Goal: Information Seeking & Learning: Understand process/instructions

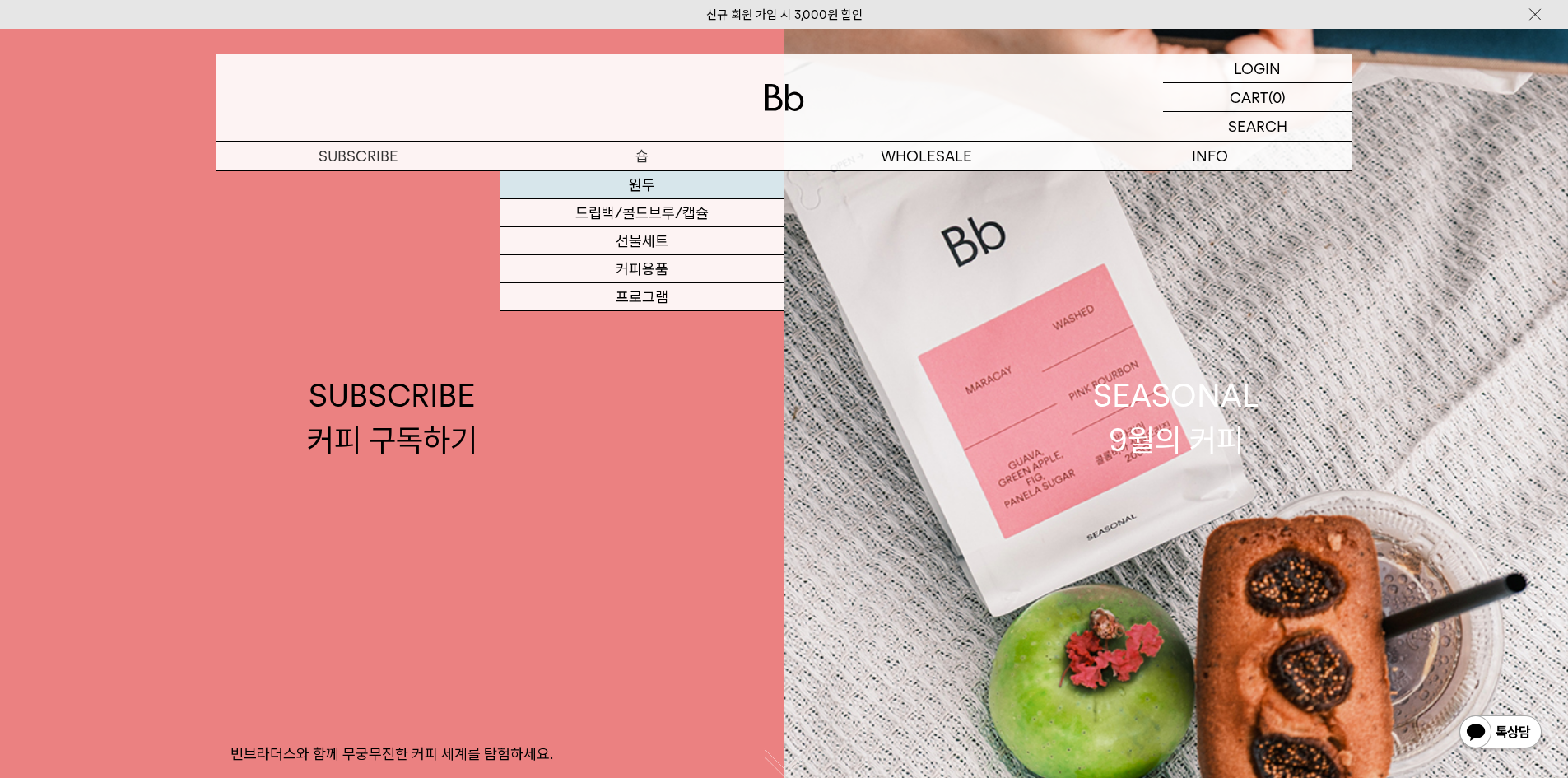
click at [688, 184] on link "원두" at bounding box center [642, 185] width 284 height 28
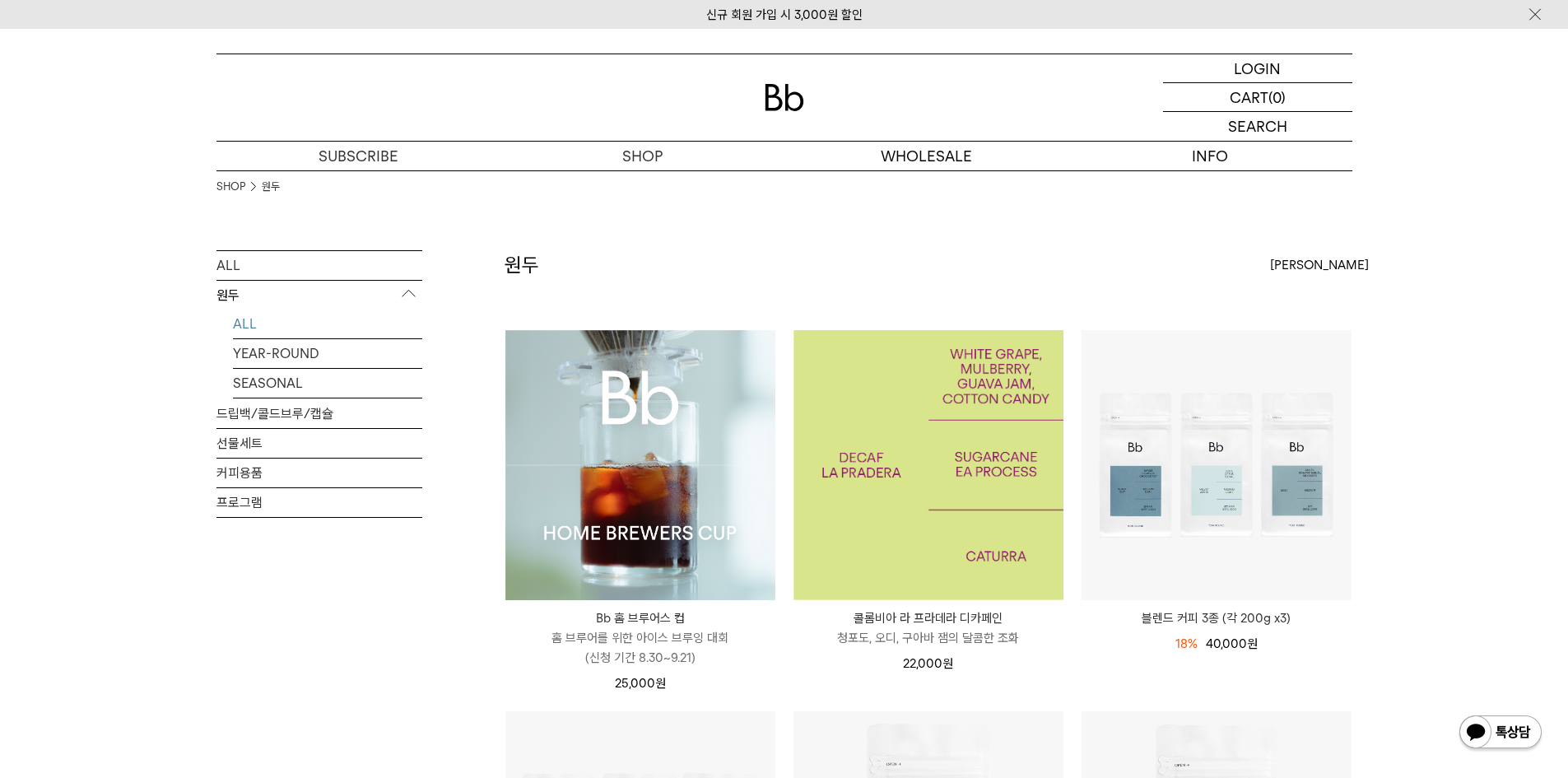
click at [915, 402] on img at bounding box center [928, 465] width 270 height 270
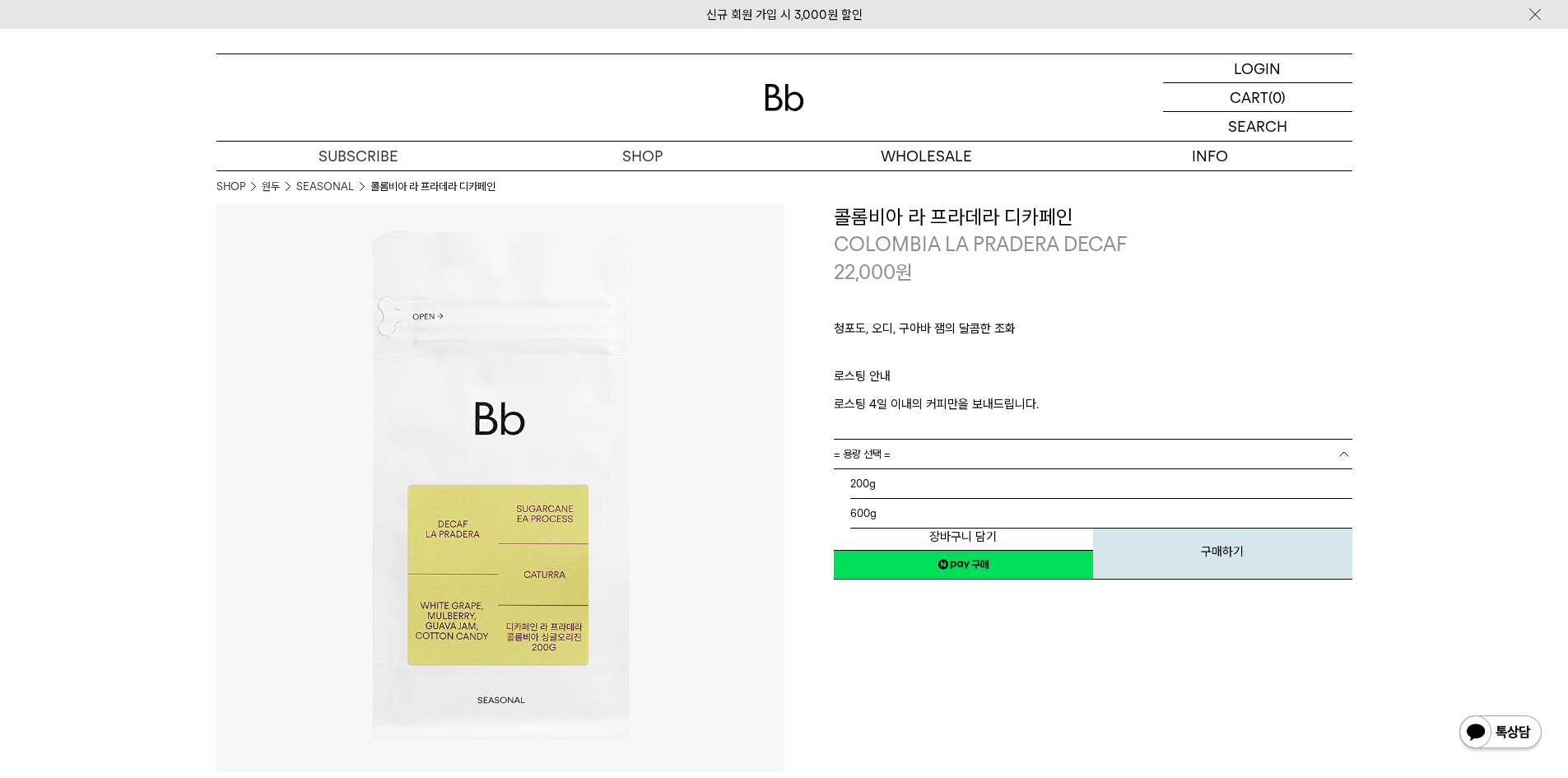
click at [905, 456] on link "= 용량 선택 =" at bounding box center [1093, 453] width 519 height 29
click at [897, 477] on li "200g" at bounding box center [1101, 485] width 502 height 30
click at [935, 481] on link "= 분쇄도 선택 =" at bounding box center [1093, 484] width 519 height 29
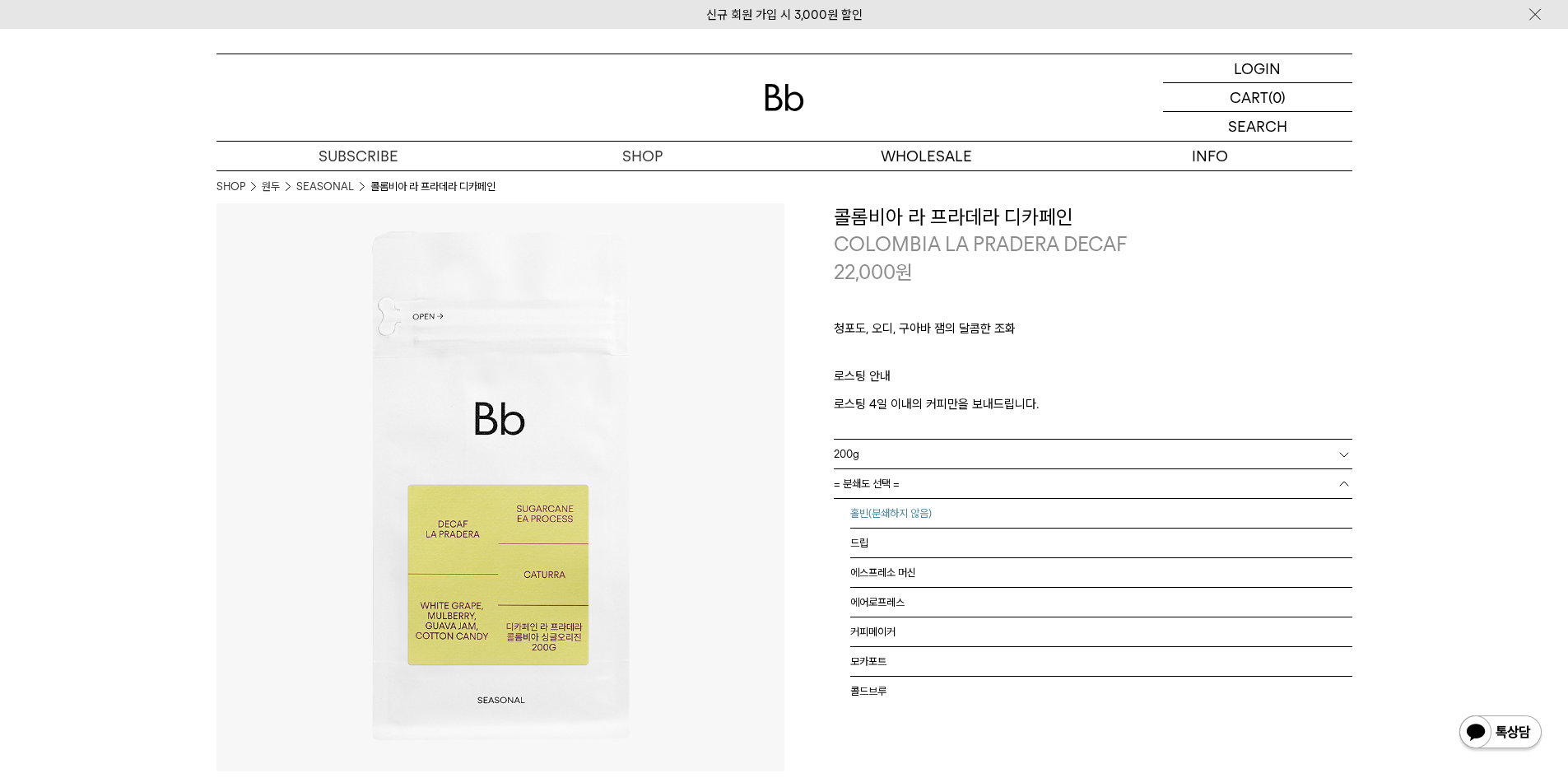
click at [918, 521] on li "홀빈(분쇄하지 않음)" at bounding box center [1101, 514] width 502 height 30
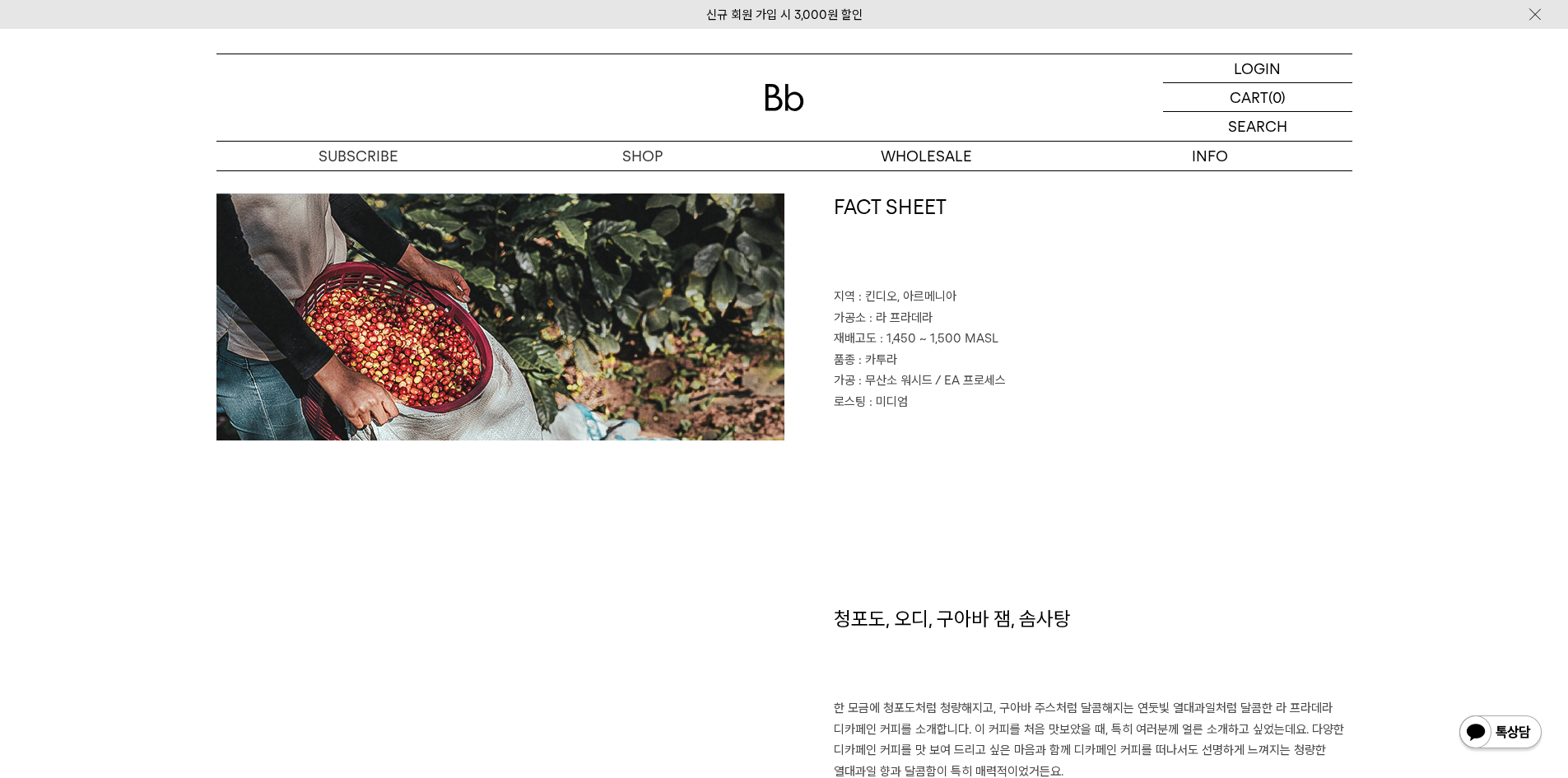
scroll to position [906, 0]
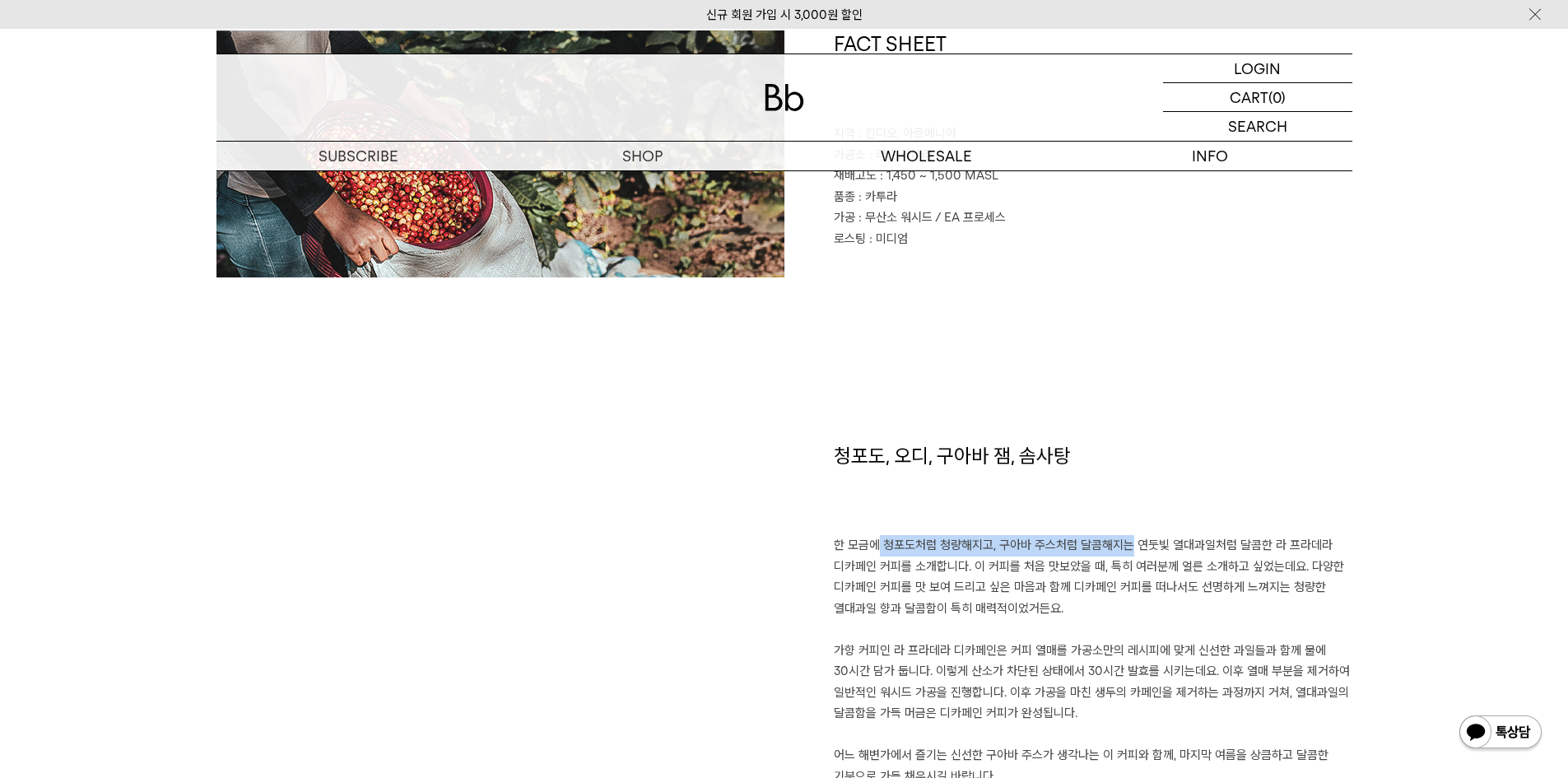
drag, startPoint x: 859, startPoint y: 548, endPoint x: 1109, endPoint y: 548, distance: 250.0
click at [1109, 548] on p "한 모금에 청포도처럼 청량해지고, 구아바 주스처럼 달콤해지는 연둣빛 열대과일처럼 달콤한 라 프라데라 디카페인 커피를 소개합니다. 이 커피를 처…" at bounding box center [1093, 661] width 519 height 252
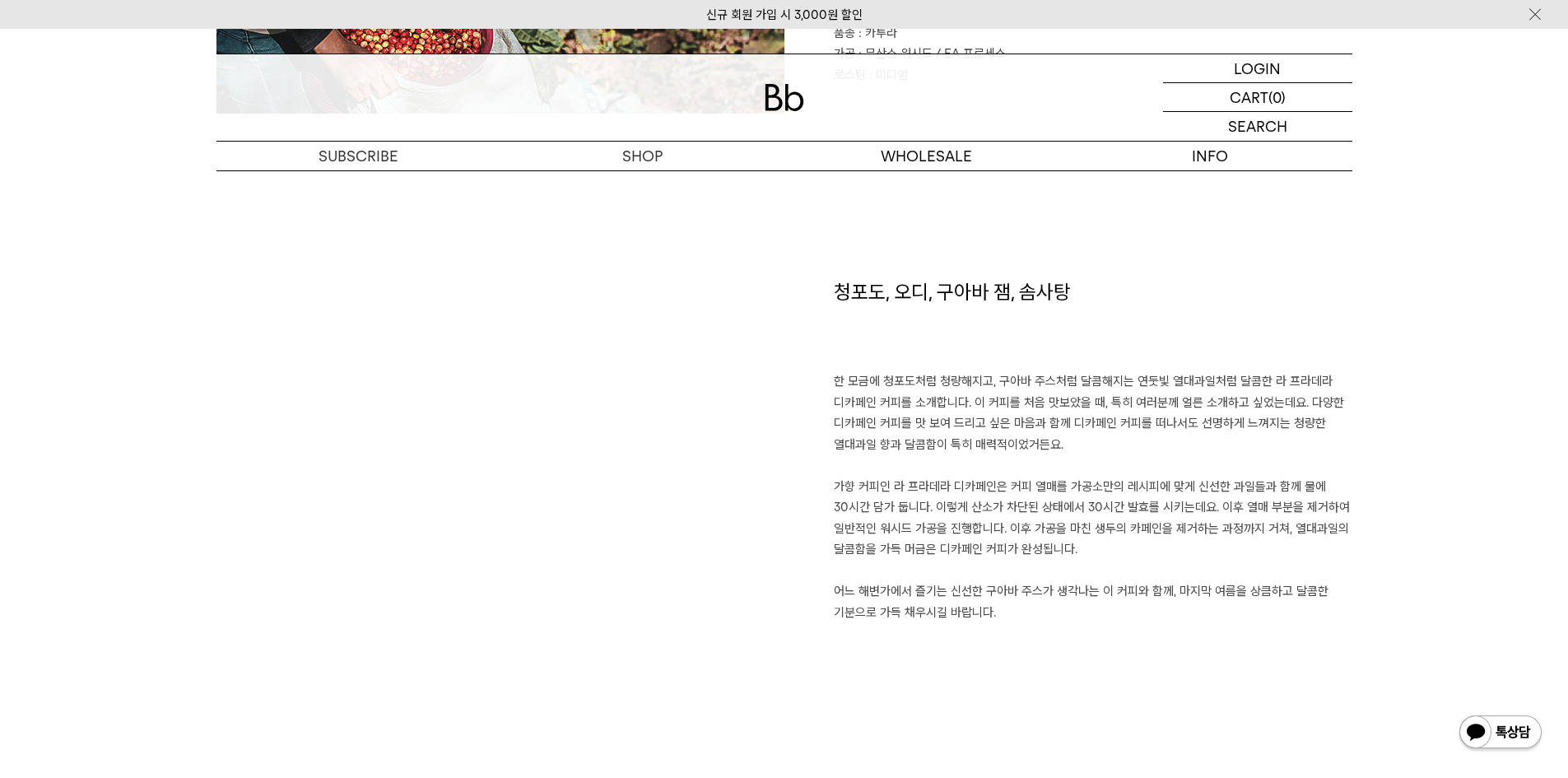
scroll to position [1070, 0]
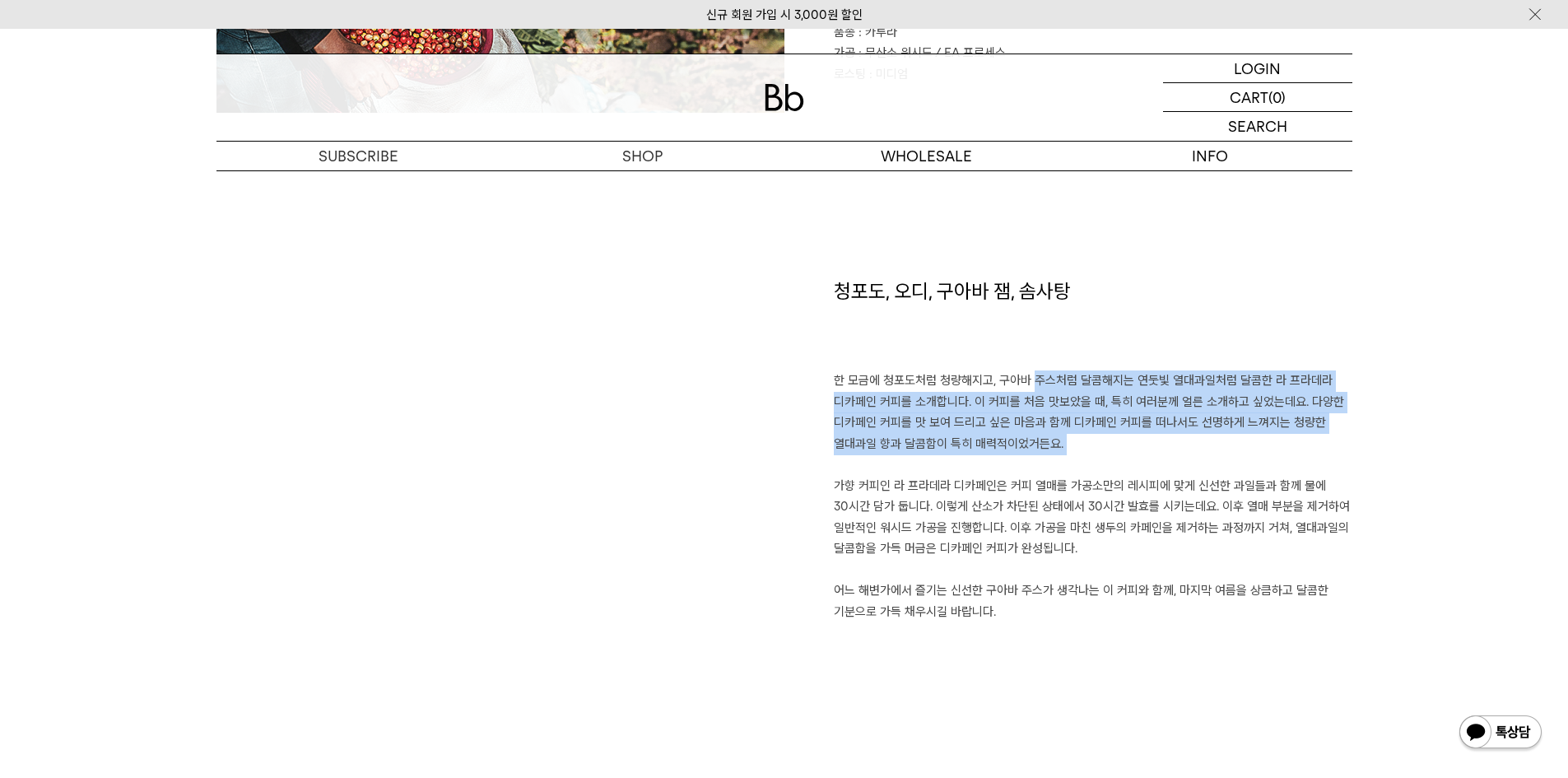
drag, startPoint x: 1019, startPoint y: 387, endPoint x: 1155, endPoint y: 456, distance: 152.5
click at [1155, 456] on p "한 모금에 청포도처럼 청량해지고, 구아바 주스처럼 달콤해지는 연둣빛 열대과일처럼 달콤한 라 프라데라 디카페인 커피를 소개합니다. 이 커피를 처…" at bounding box center [1093, 497] width 519 height 252
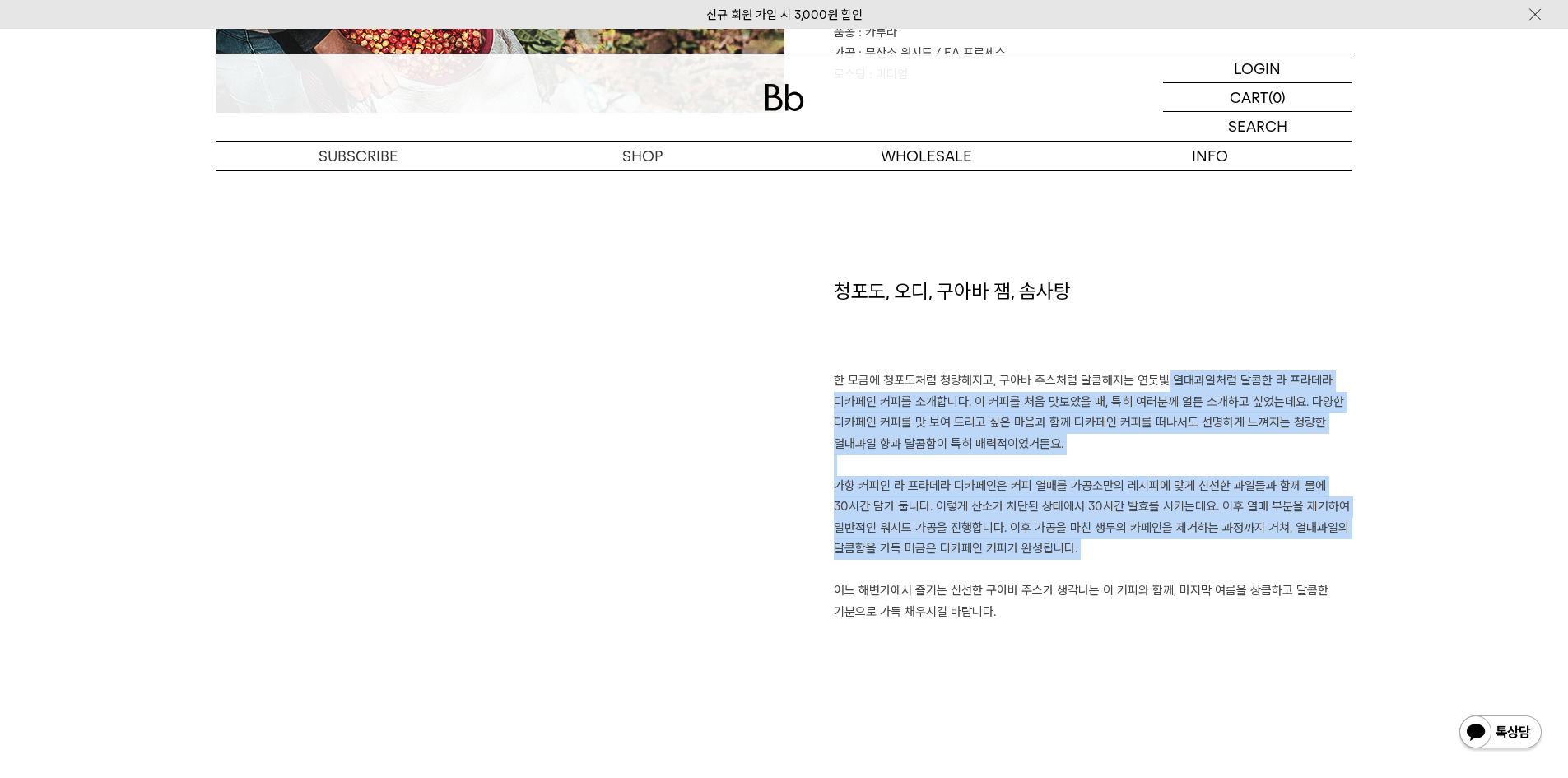
drag, startPoint x: 1144, startPoint y: 377, endPoint x: 1144, endPoint y: 562, distance: 185.0
click at [1144, 562] on p "한 모금에 청포도처럼 청량해지고, 구아바 주스처럼 달콤해지는 연둣빛 열대과일처럼 달콤한 라 프라데라 디카페인 커피를 소개합니다. 이 커피를 처…" at bounding box center [1093, 497] width 519 height 252
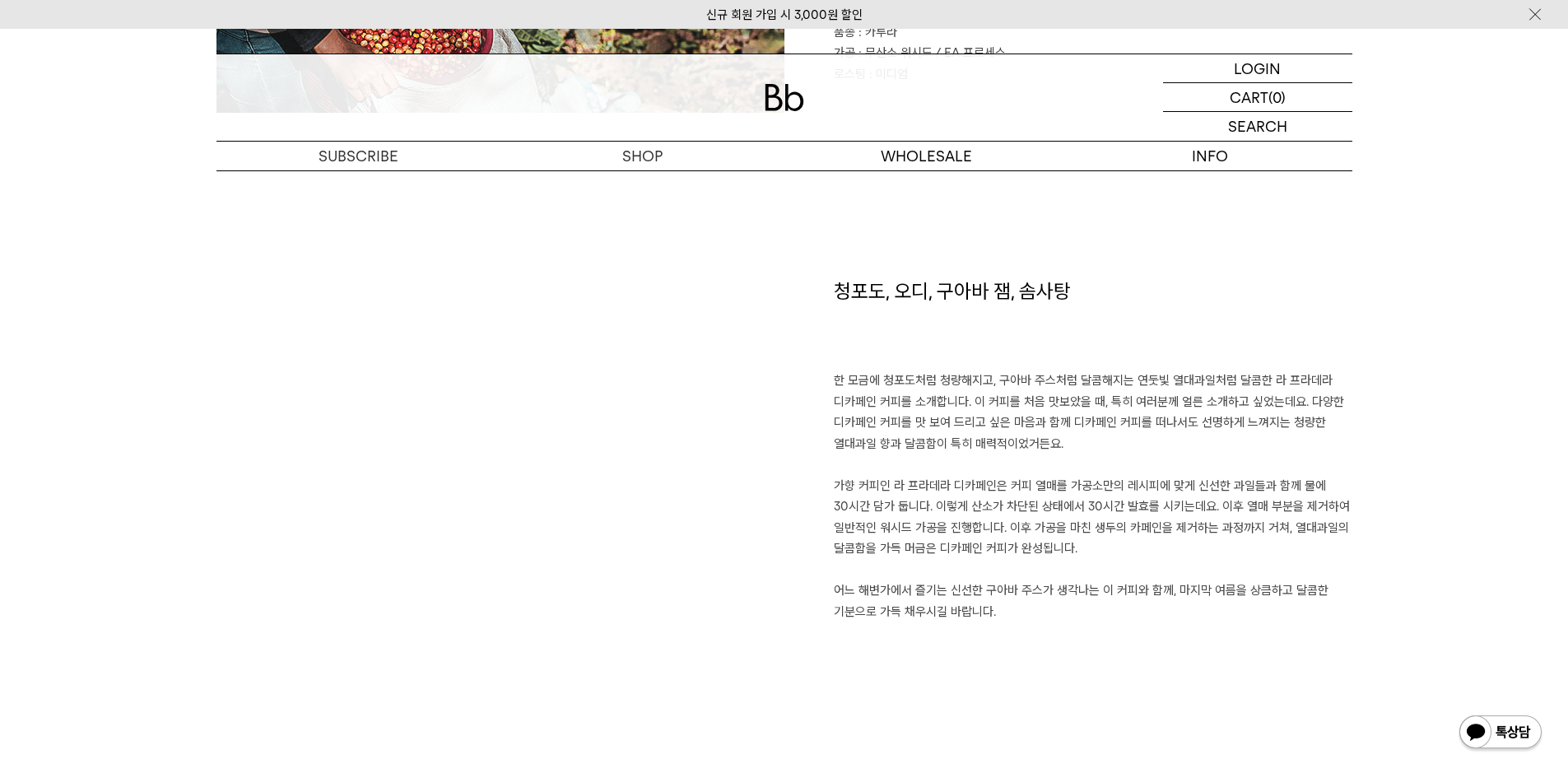
drag, startPoint x: 1103, startPoint y: 417, endPoint x: 1106, endPoint y: 552, distance: 135.0
click at [1106, 552] on p "한 모금에 청포도처럼 청량해지고, 구아바 주스처럼 달콤해지는 연둣빛 열대과일처럼 달콤한 라 프라데라 디카페인 커피를 소개합니다. 이 커피를 처…" at bounding box center [1093, 497] width 519 height 252
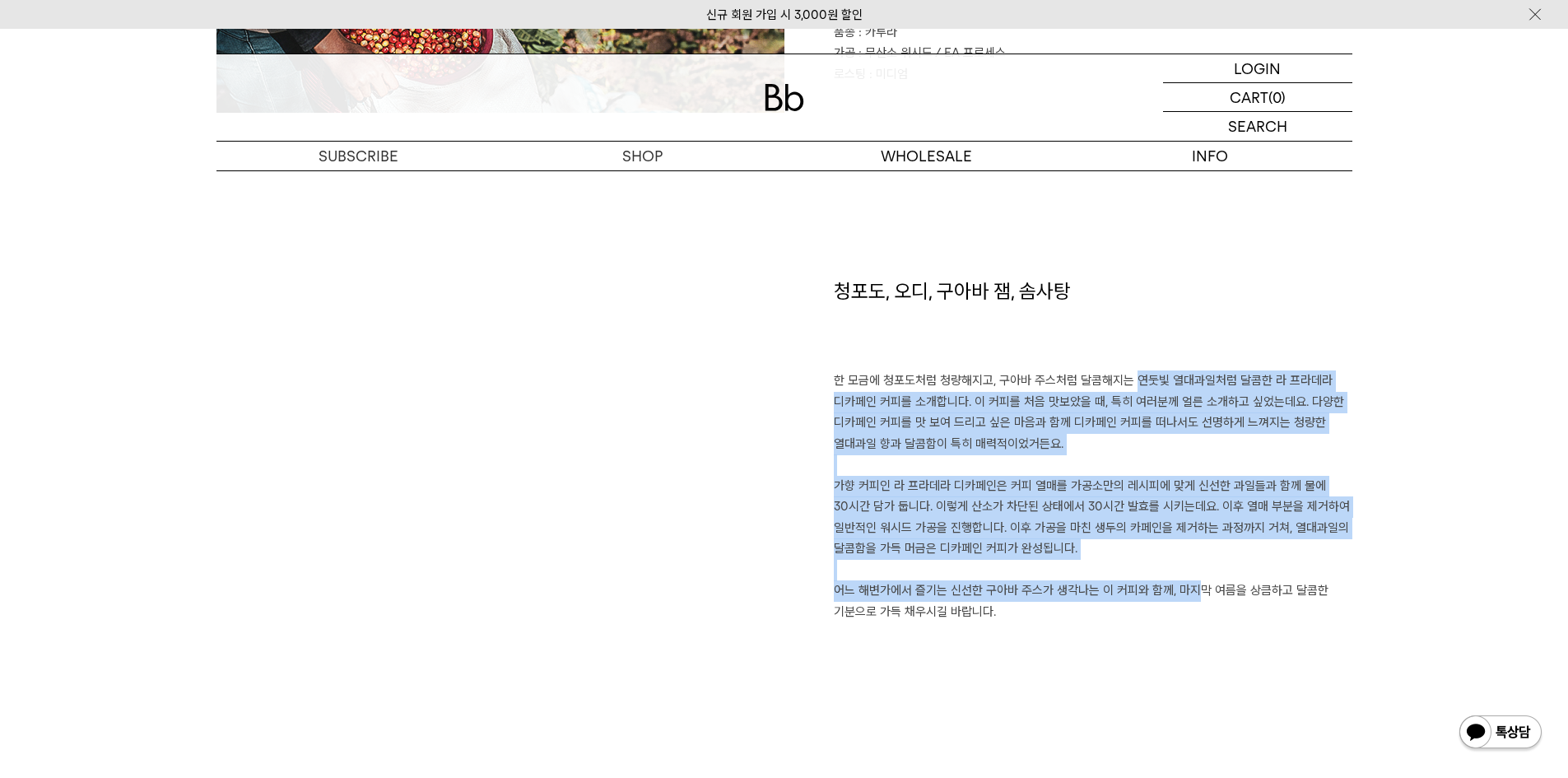
drag, startPoint x: 1129, startPoint y: 398, endPoint x: 1175, endPoint y: 585, distance: 192.6
click at [1175, 585] on p "한 모금에 청포도처럼 청량해지고, 구아바 주스처럼 달콤해지는 연둣빛 열대과일처럼 달콤한 라 프라데라 디카페인 커피를 소개합니다. 이 커피를 처…" at bounding box center [1093, 497] width 519 height 252
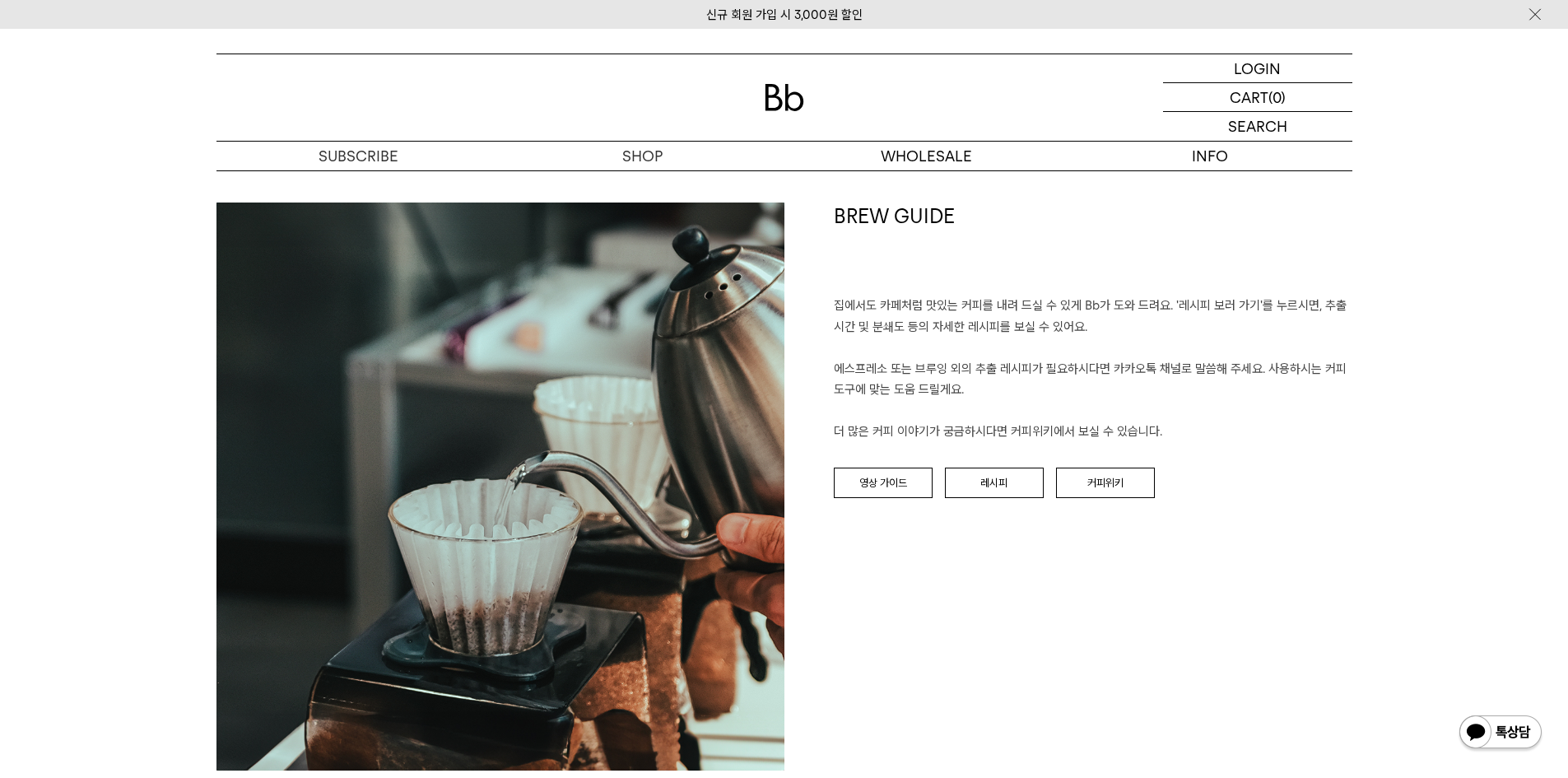
scroll to position [1648, 0]
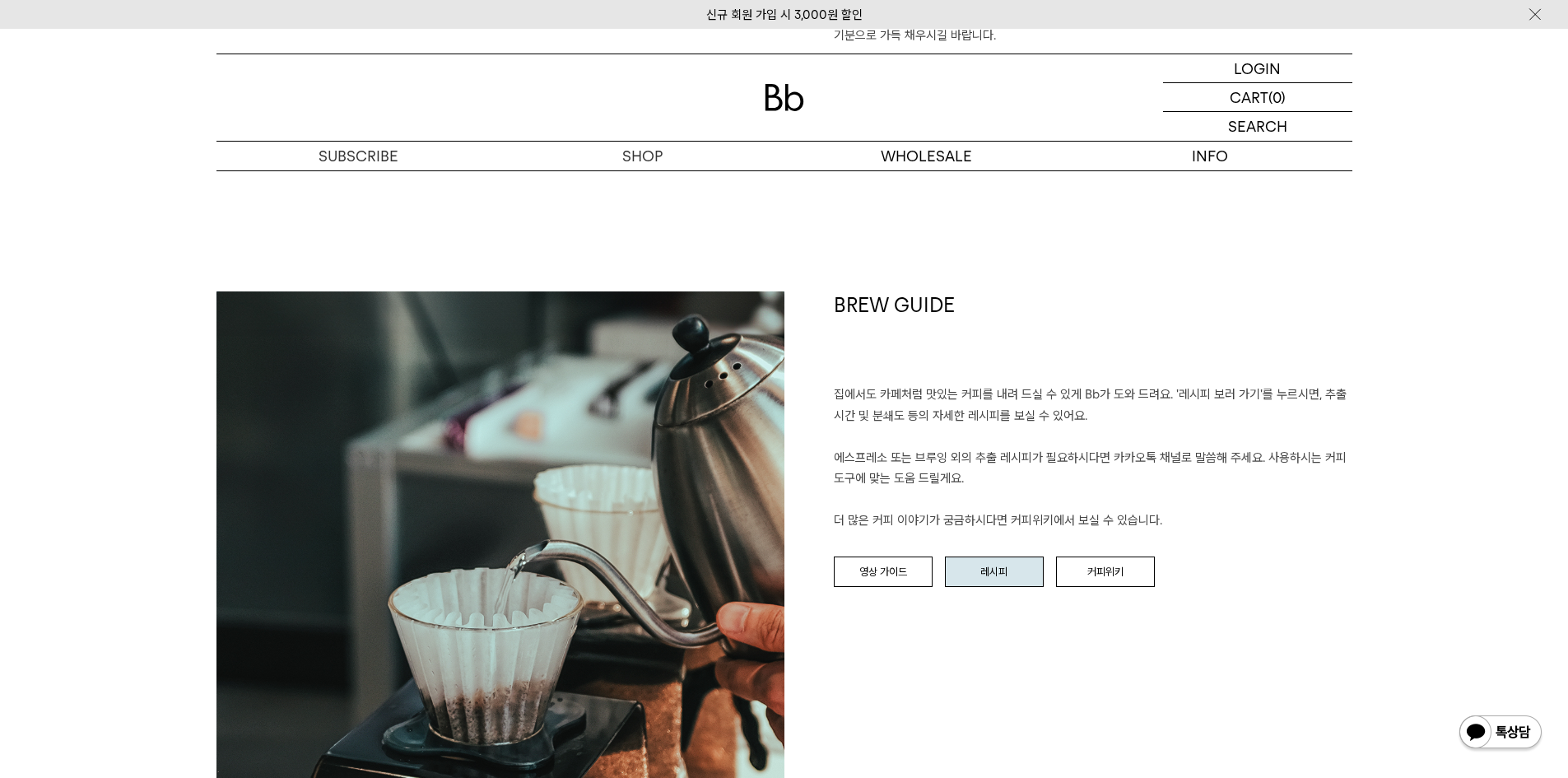
click at [1003, 578] on link "레시피" at bounding box center [994, 573] width 99 height 31
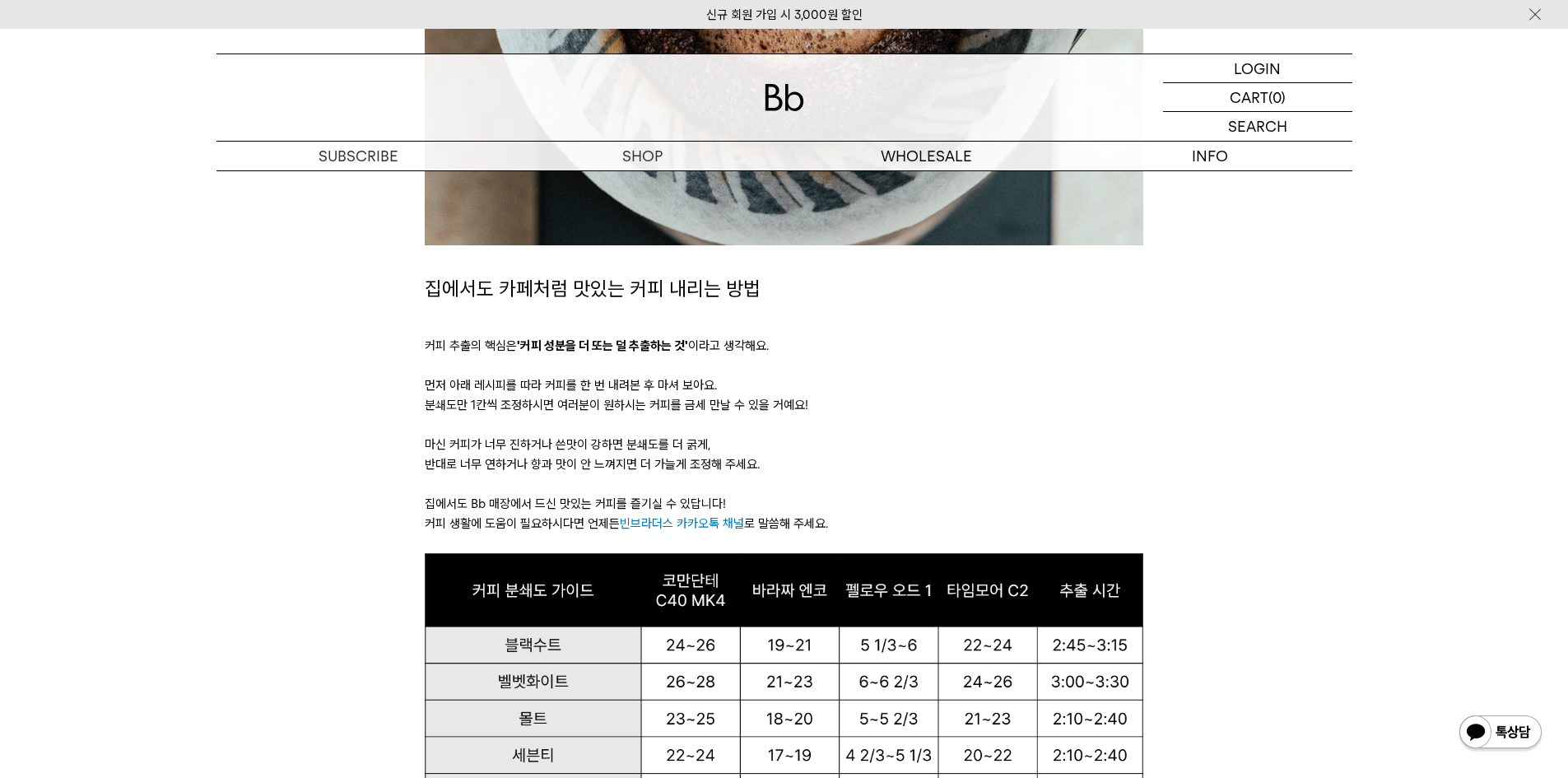
scroll to position [906, 0]
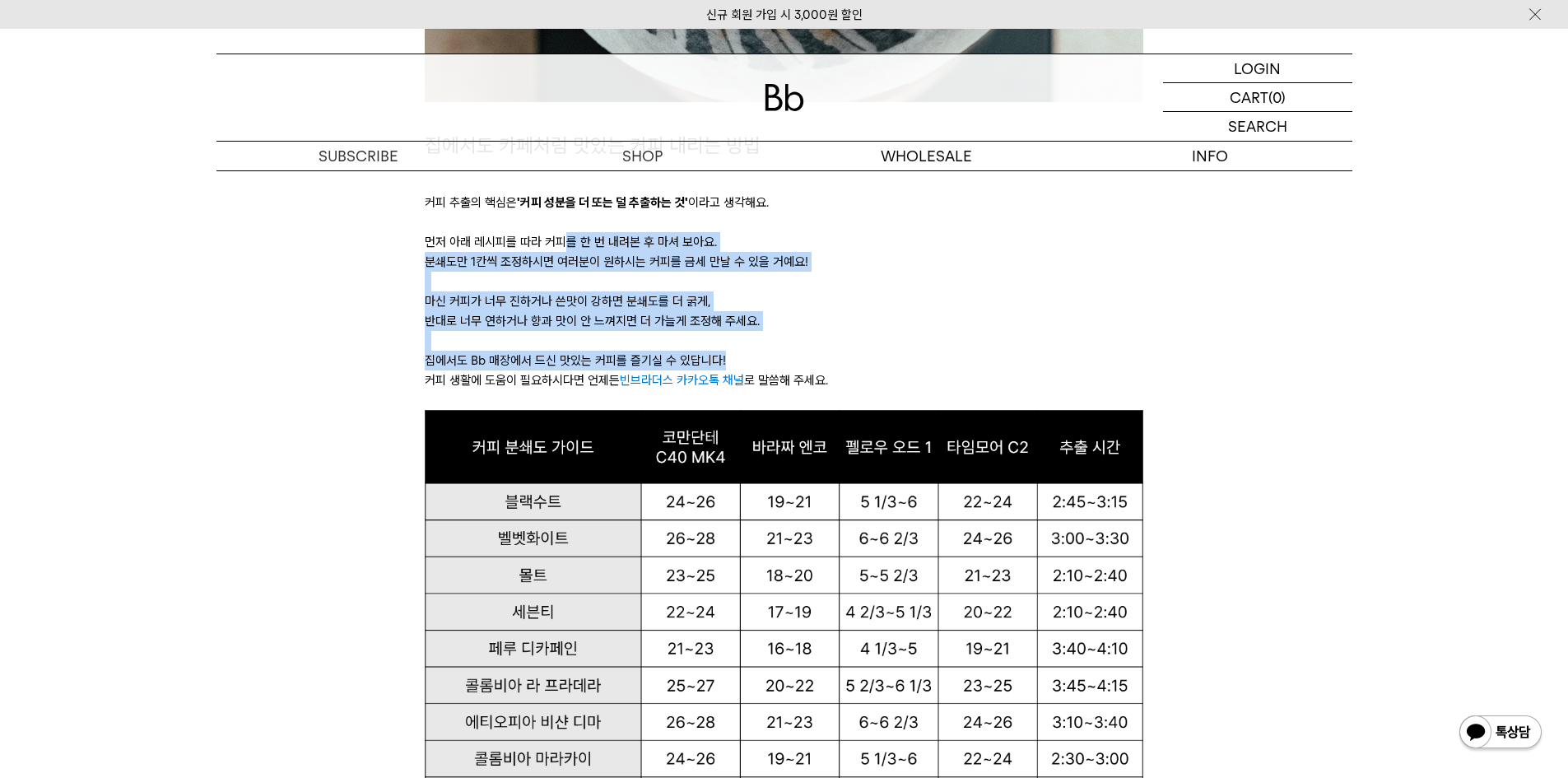
drag, startPoint x: 561, startPoint y: 246, endPoint x: 887, endPoint y: 362, distance: 346.0
click at [887, 362] on div "집에서도 카페처럼 맛있는 커피 내리는 방법 커피 추출의 핵심은 '커피 성분을 더 또는 덜 추출하는 것' 이라고 생각해요. 먼저 아래 레시피를 …" at bounding box center [783, 271] width 718 height 281
click at [887, 362] on p "집에서도 Bb 매장에서 드신 맛있는 커피를 즐기실 수 있답니다!" at bounding box center [783, 360] width 718 height 19
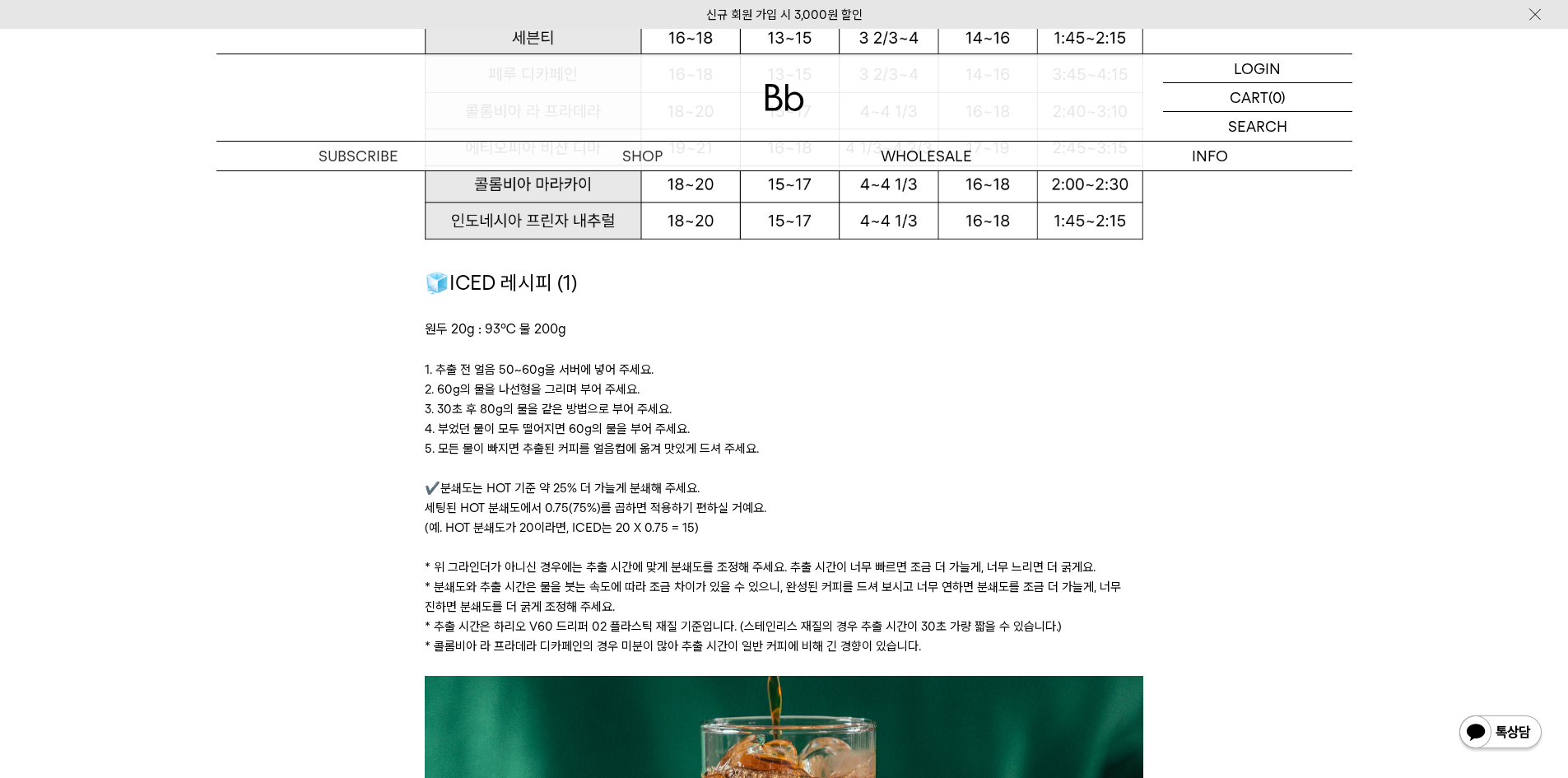
scroll to position [2224, 0]
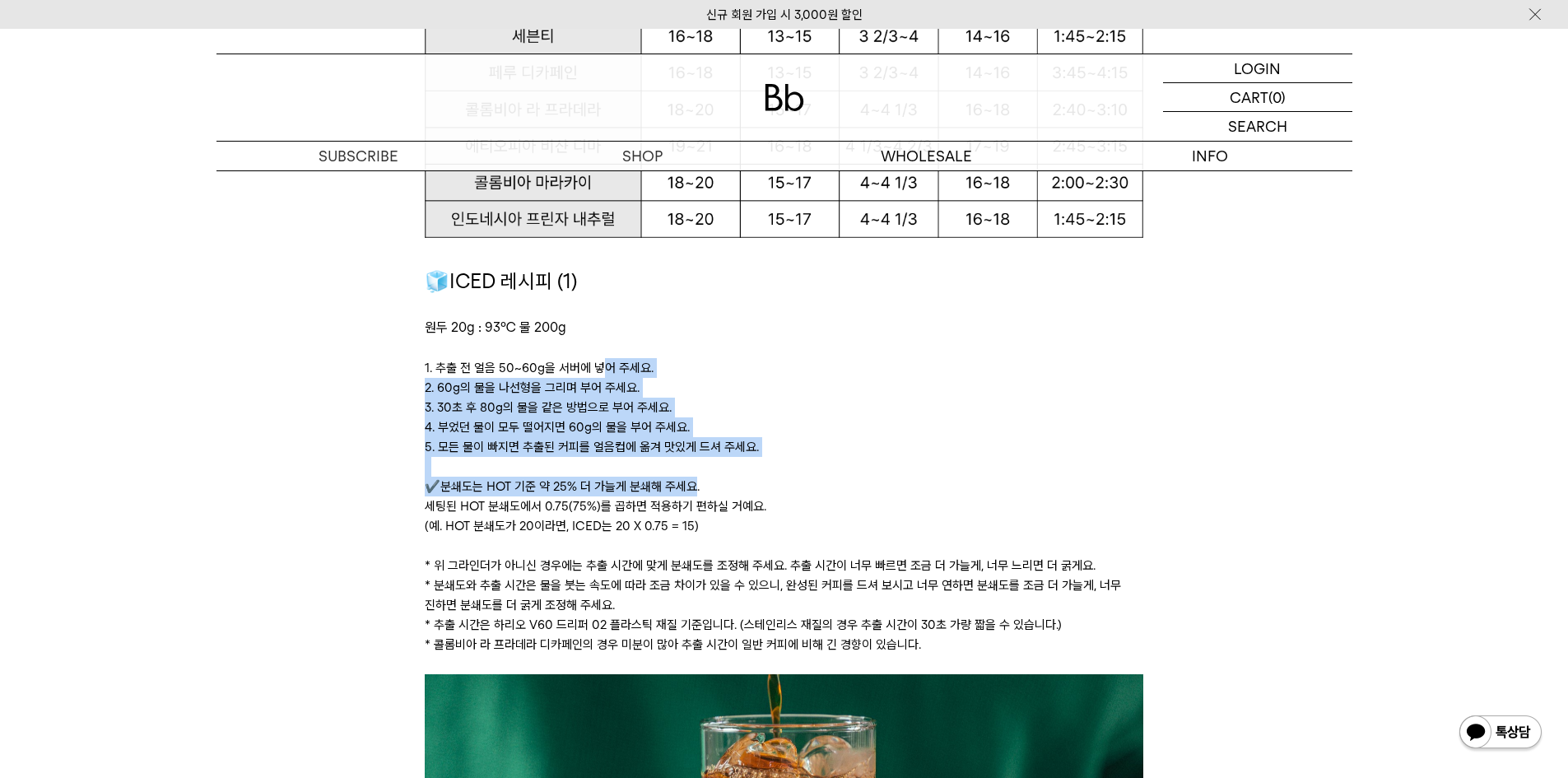
drag, startPoint x: 597, startPoint y: 371, endPoint x: 694, endPoint y: 483, distance: 148.2
click at [694, 483] on div "🧊ICED 레시피 (1) 원두 20g : 93℃ 물 200g ﻿ 1. 추출 전 얼음 50~60g을 서버에 넣어 주세요. 2. 60g의 물을 나…" at bounding box center [783, 471] width 718 height 409
click at [694, 483] on p "✔️분쇄도는 HOT 기준 약 25% 더 가늘게 분쇄해 주세요. 세팅된 HOT 분쇄도에서 0.75(75%)를 곱하면 적용하기 편하실 거예요. (…" at bounding box center [783, 507] width 718 height 59
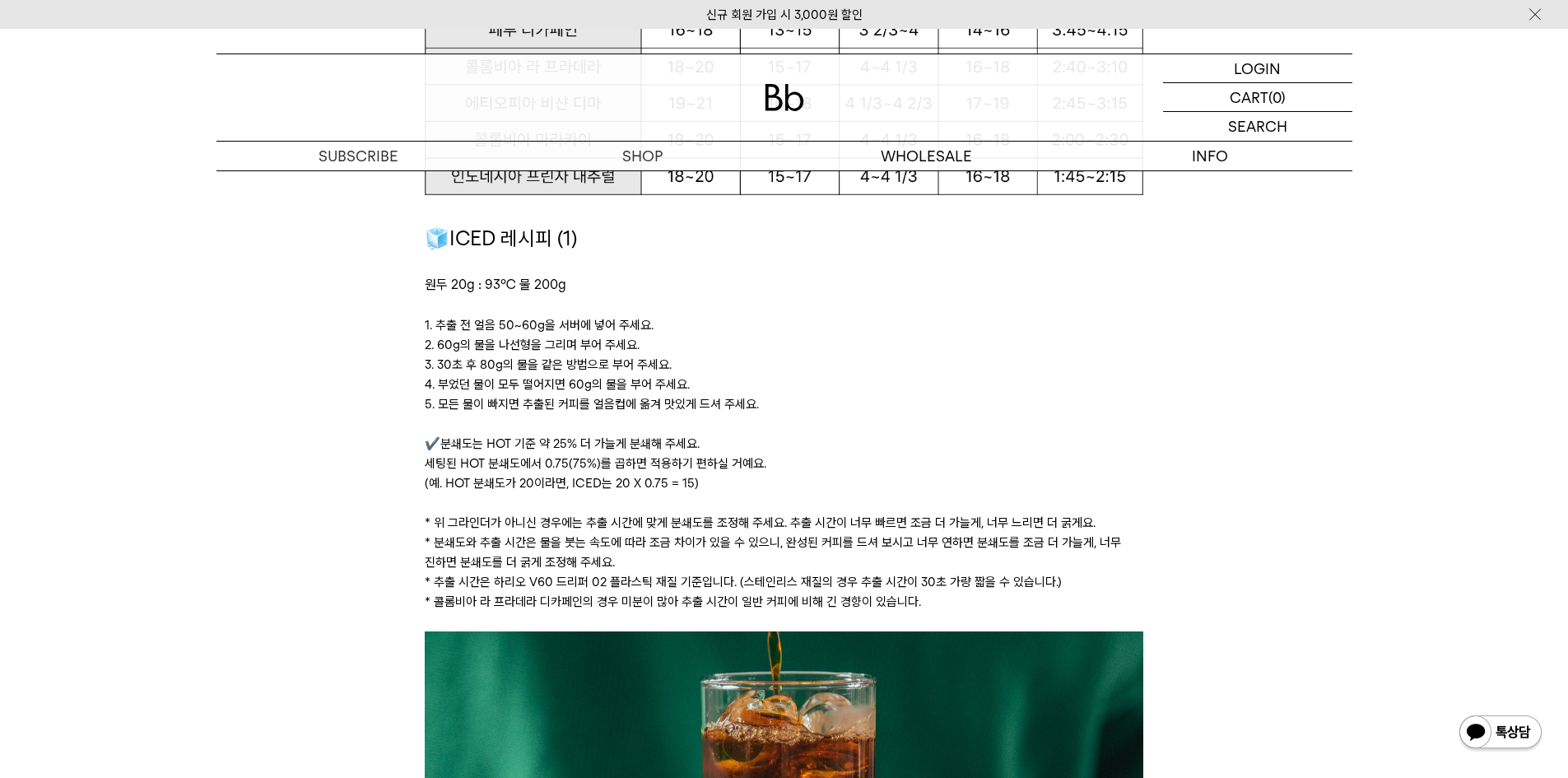
scroll to position [2306, 0]
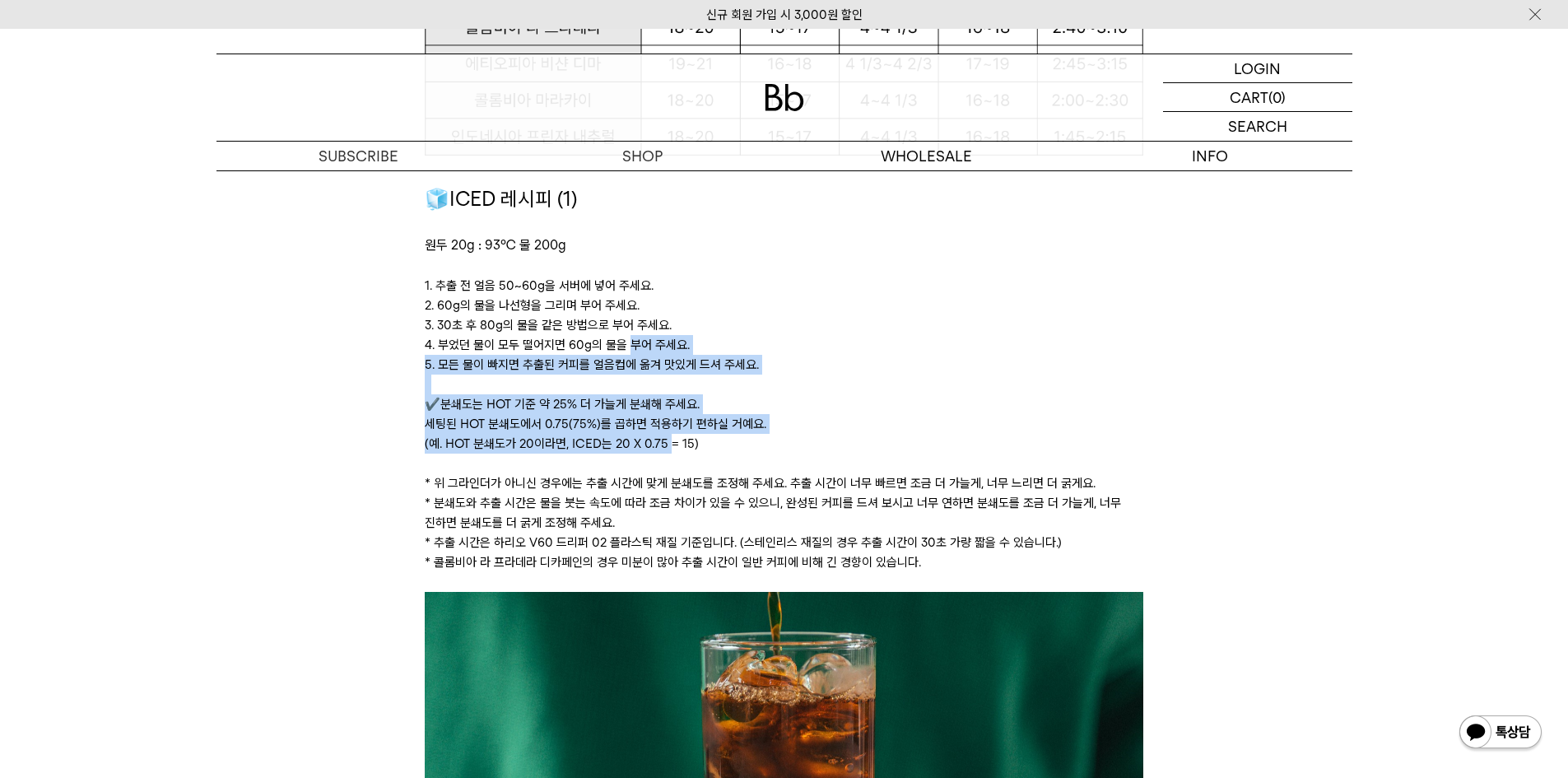
drag, startPoint x: 642, startPoint y: 369, endPoint x: 671, endPoint y: 439, distance: 75.8
click at [671, 439] on div "🧊ICED 레시피 (1) 원두 20g : 93℃ 물 200g ﻿ 1. 추출 전 얼음 50~60g을 서버에 넣어 주세요. 2. 60g의 물을 나…" at bounding box center [783, 389] width 718 height 409
click at [671, 439] on p "✔️분쇄도는 HOT 기준 약 25% 더 가늘게 분쇄해 주세요. 세팅된 HOT 분쇄도에서 0.75(75%)를 곱하면 적용하기 편하실 거예요. (…" at bounding box center [783, 424] width 718 height 59
